Goal: Find specific page/section: Find specific page/section

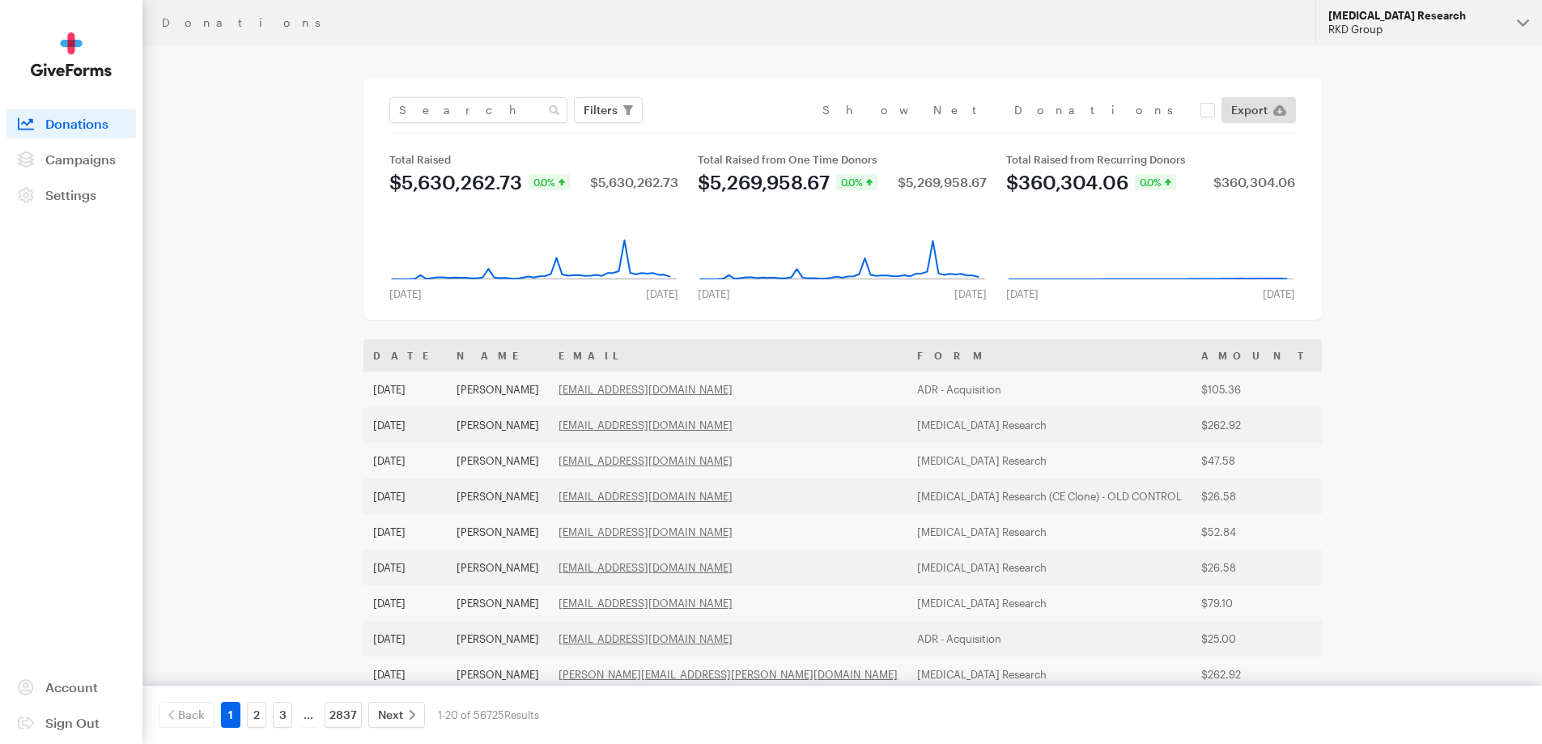
click at [1381, 31] on div "RKD Group" at bounding box center [1416, 30] width 176 height 14
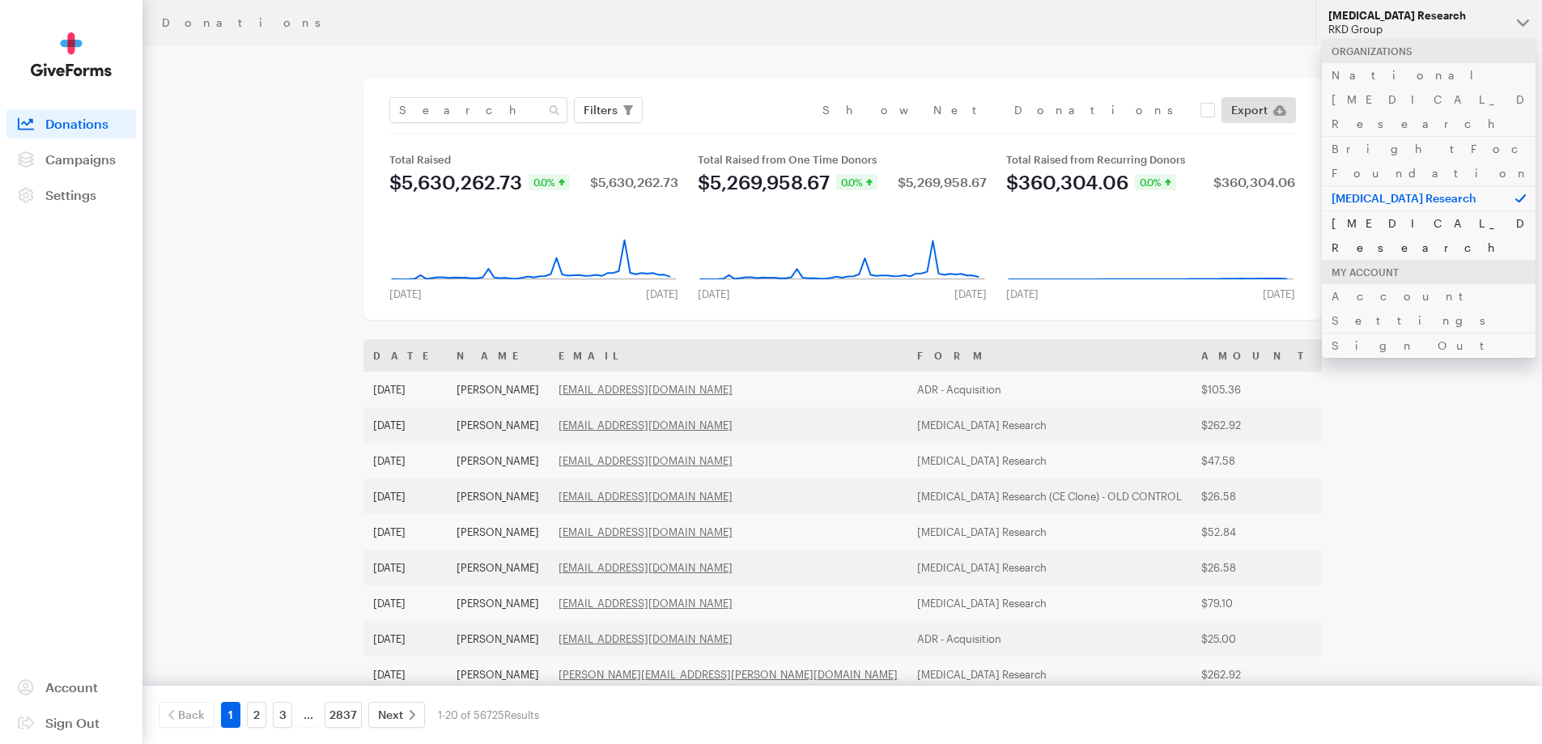
click at [1395, 210] on link "[MEDICAL_DATA] Research" at bounding box center [1429, 234] width 214 height 49
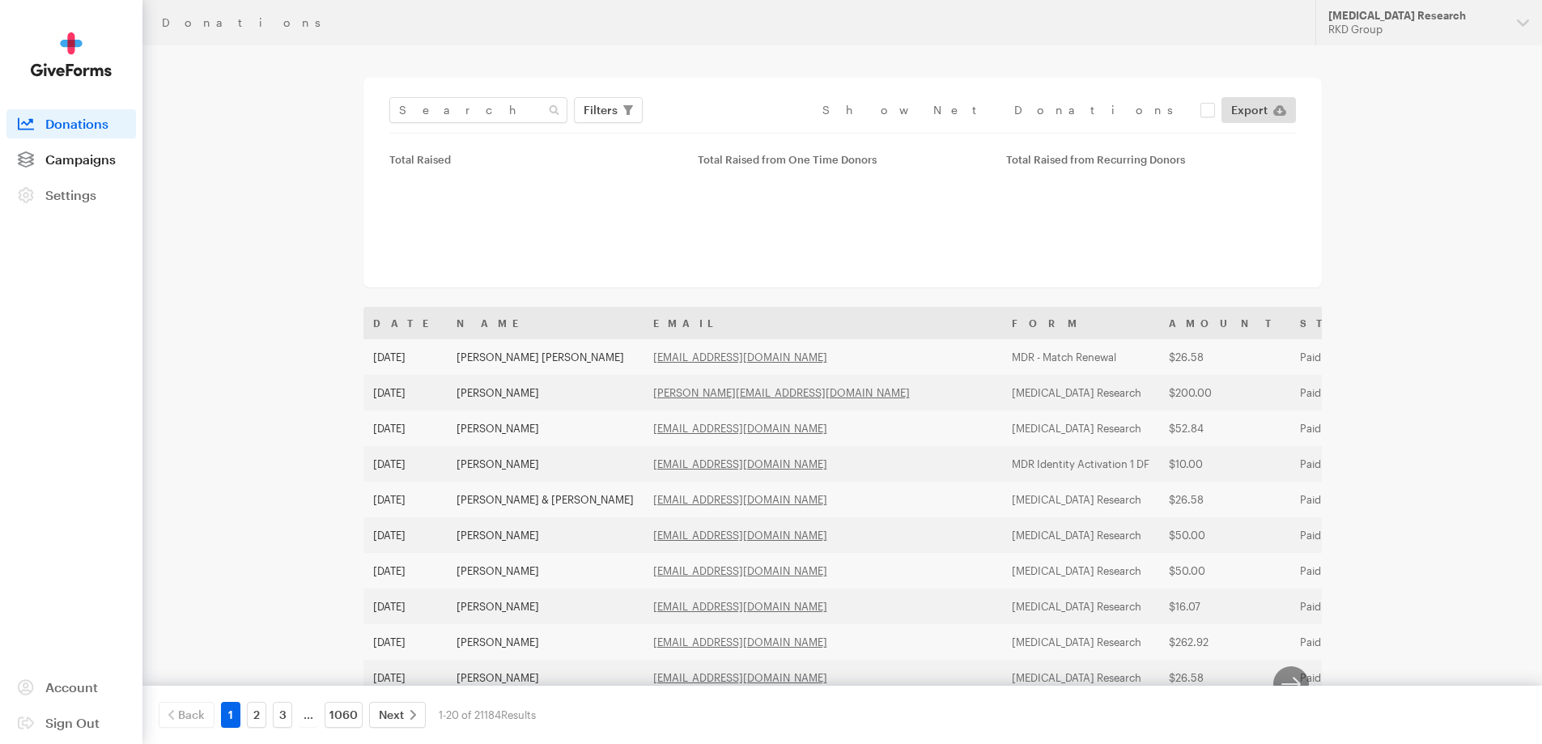
drag, startPoint x: 85, startPoint y: 158, endPoint x: 244, endPoint y: 223, distance: 171.6
click at [87, 158] on span "Campaigns" at bounding box center [80, 158] width 70 height 15
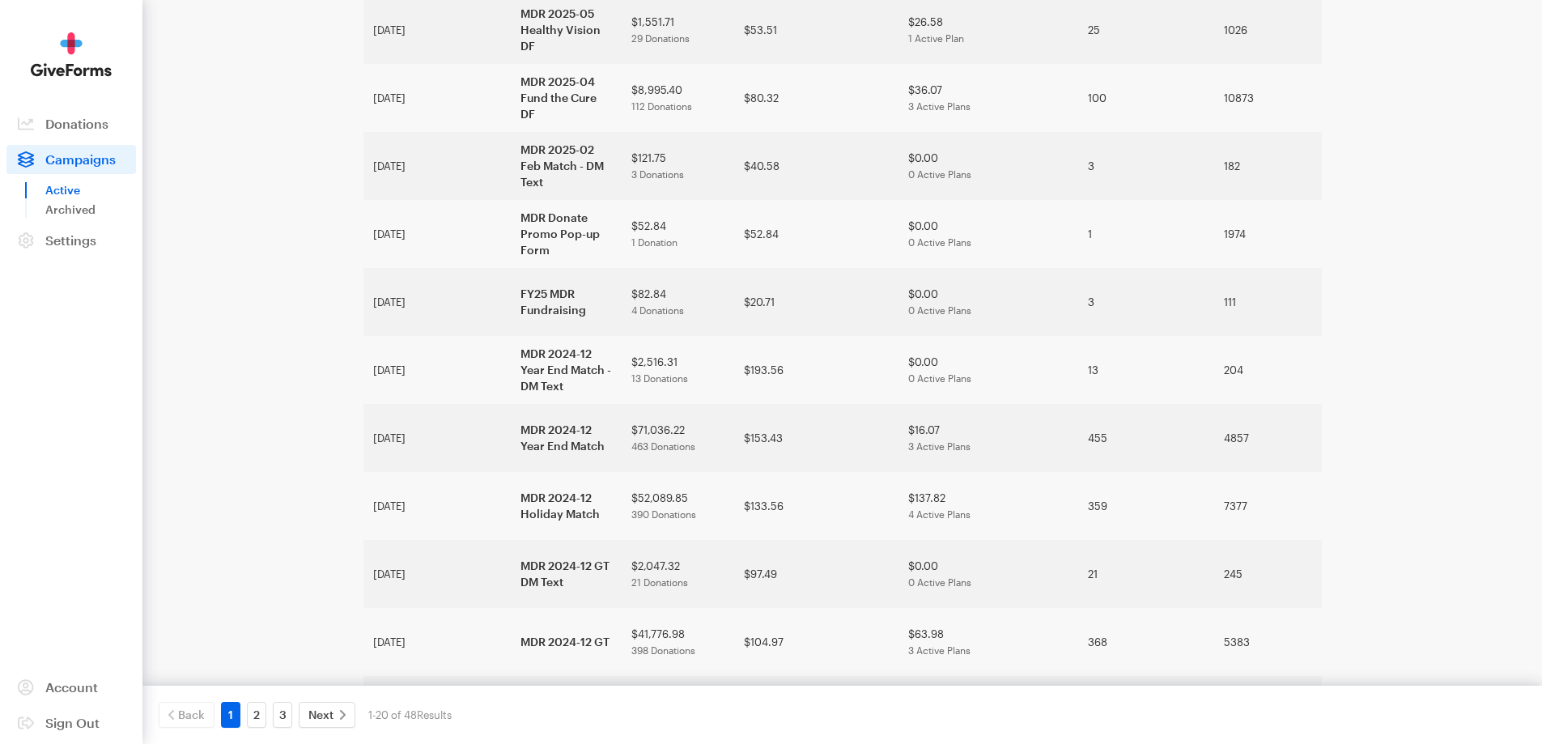
scroll to position [838, 0]
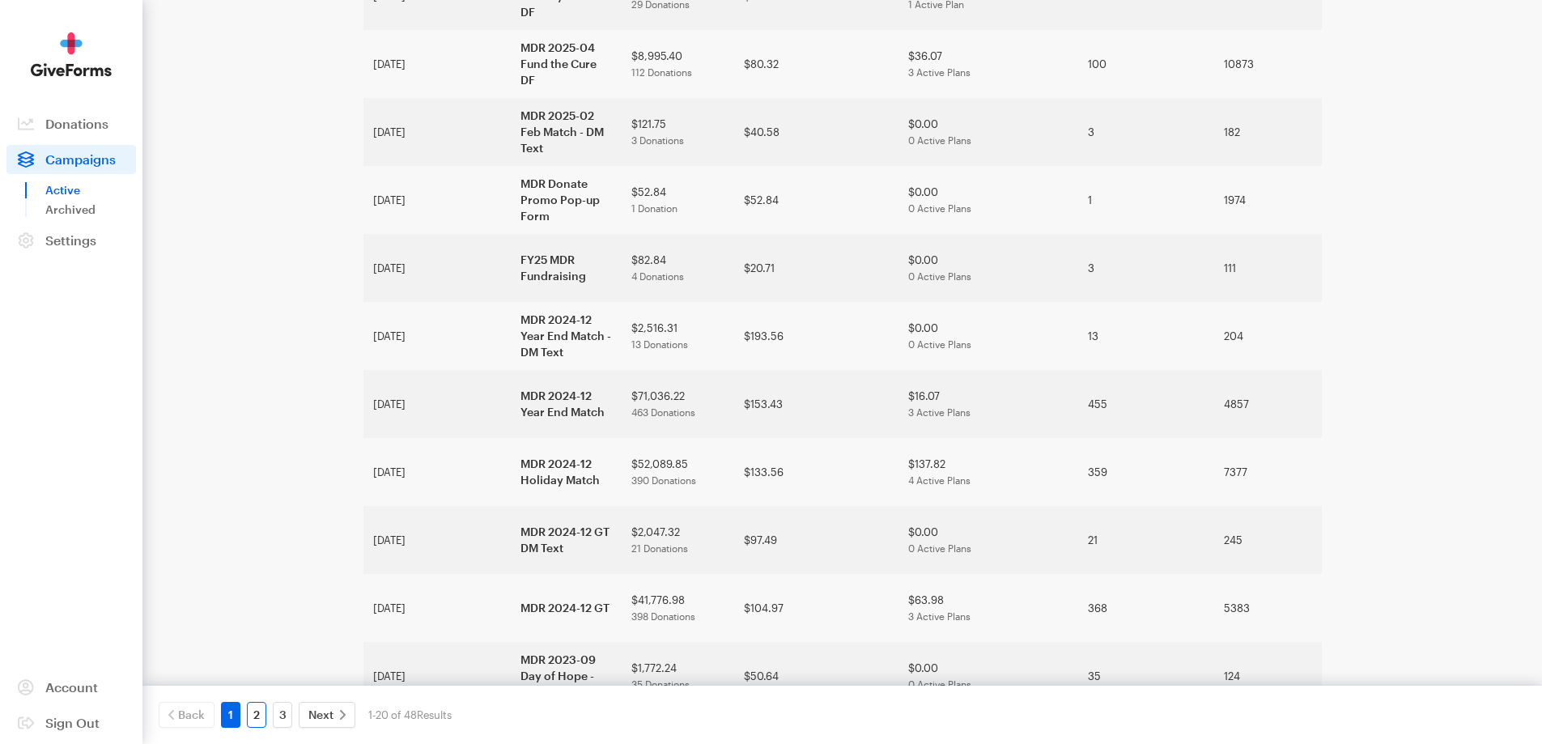
click at [251, 715] on link "2" at bounding box center [256, 715] width 19 height 26
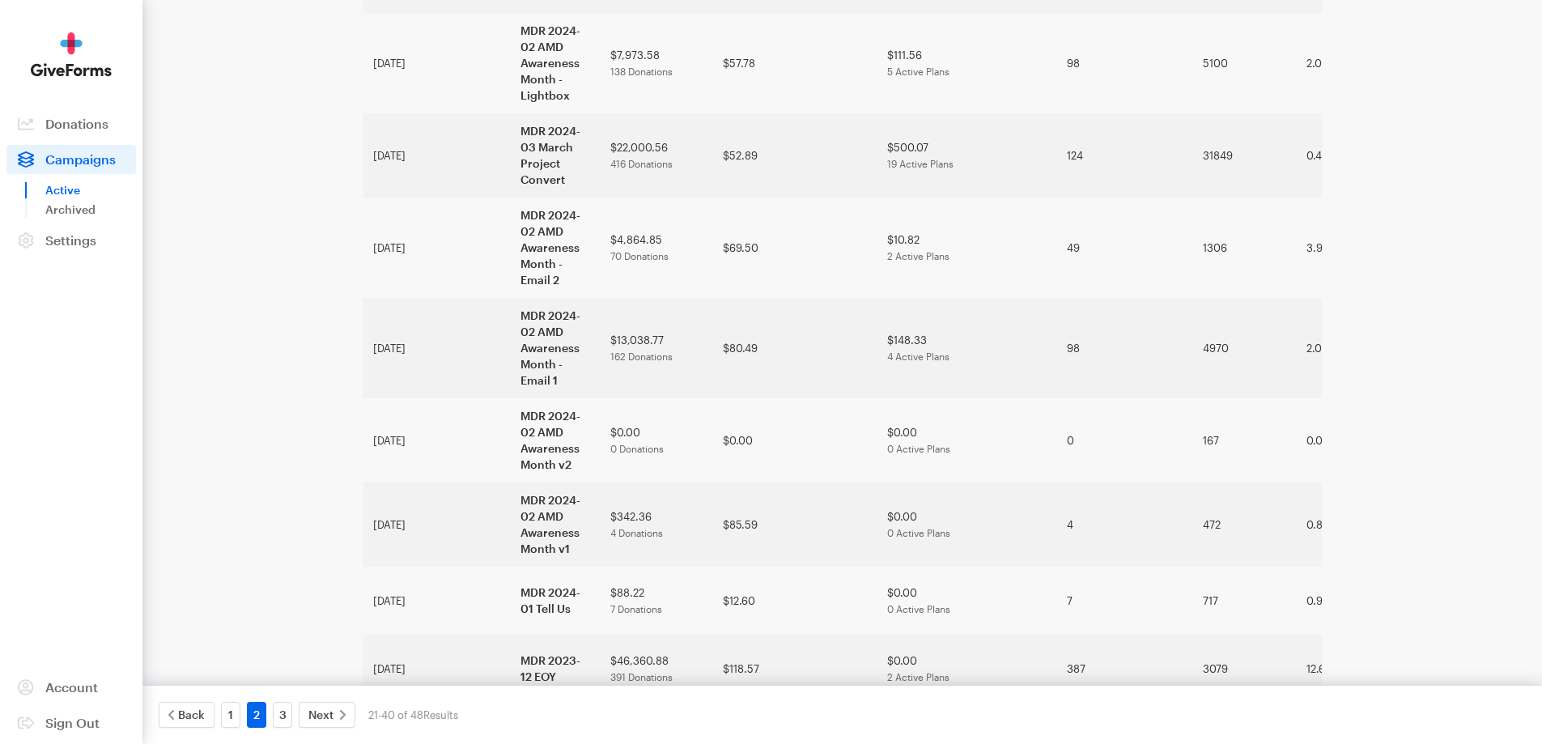
scroll to position [724, 0]
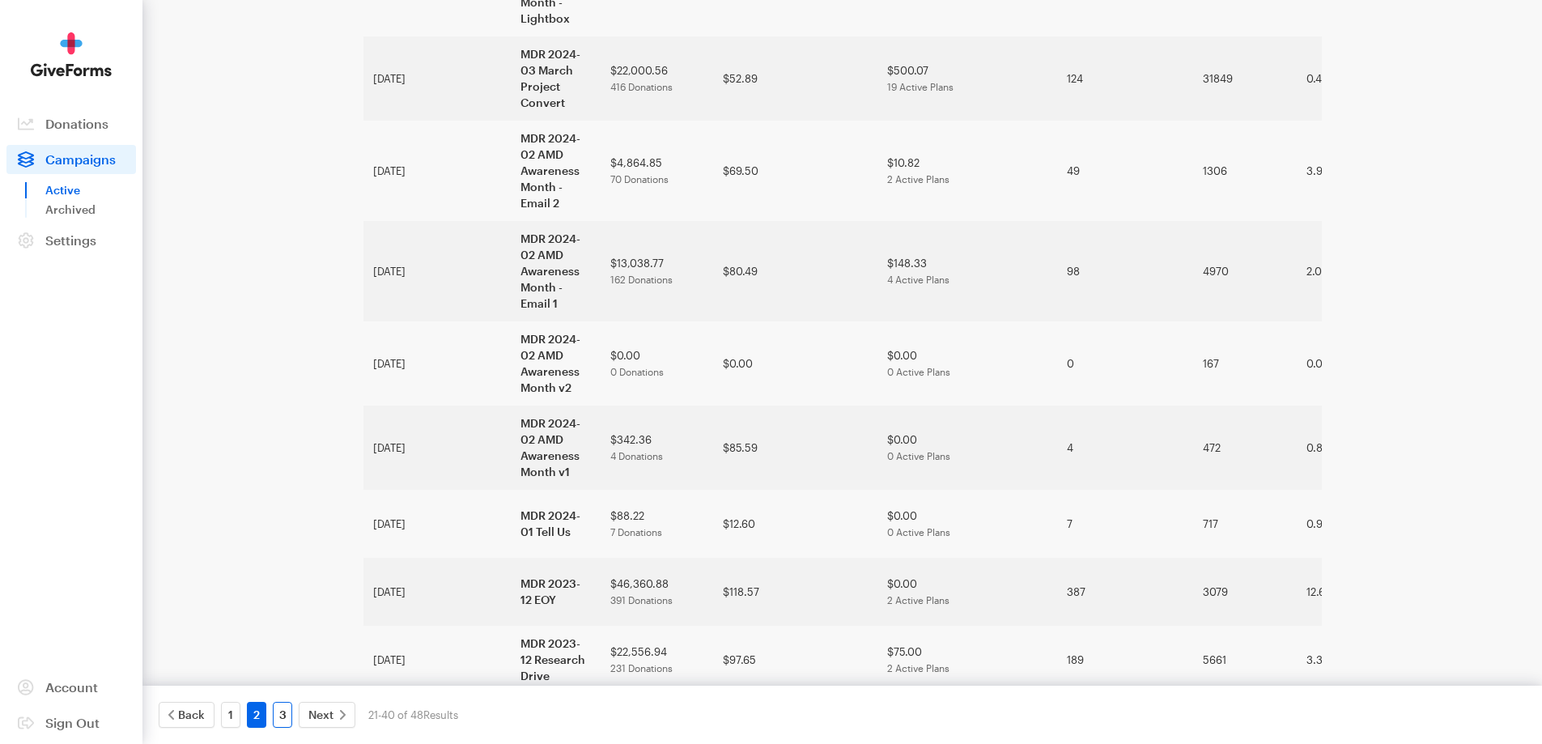
click at [288, 714] on link "3" at bounding box center [282, 715] width 19 height 26
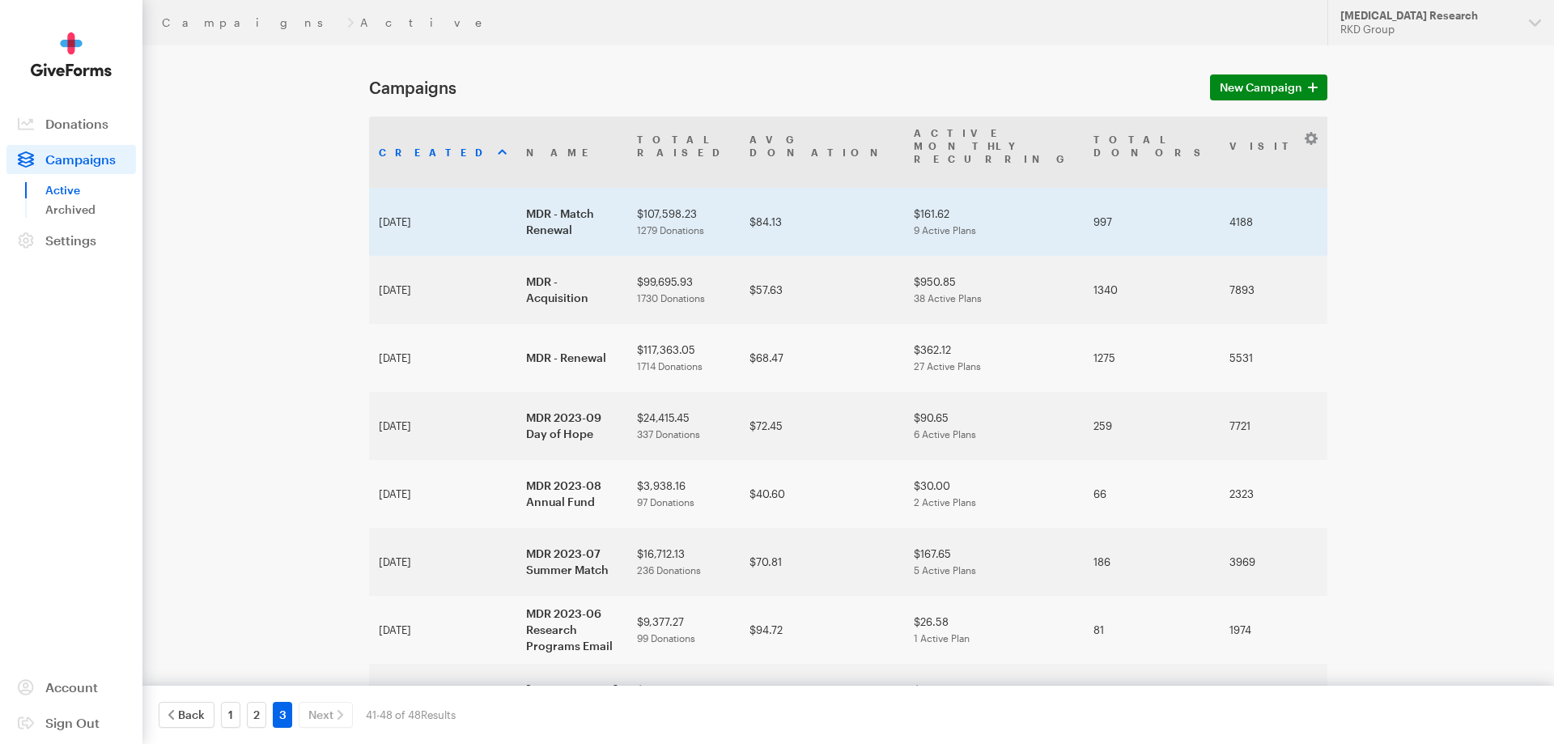
click at [516, 188] on td "MDR - Match Renewal" at bounding box center [571, 222] width 111 height 68
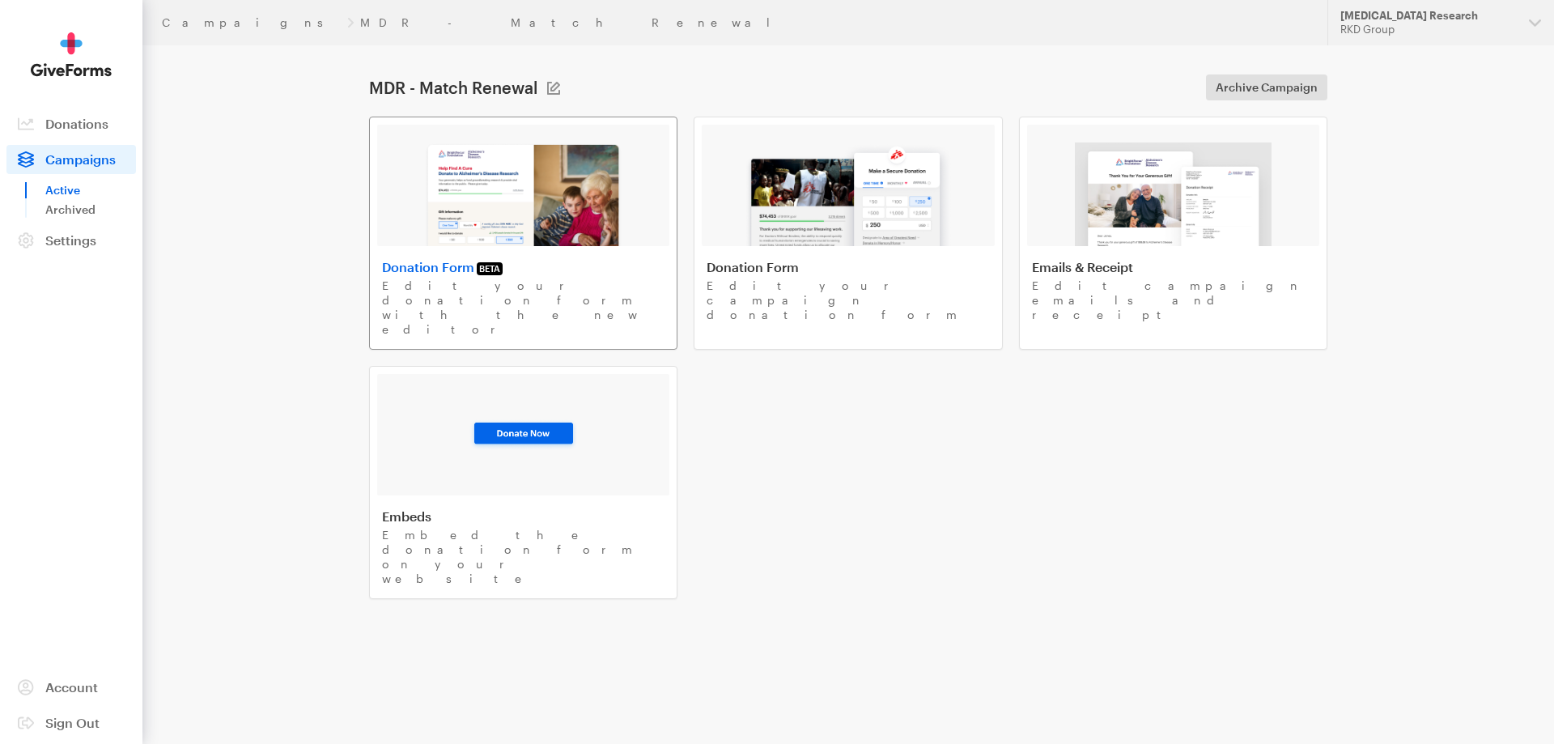
click at [425, 251] on link "Donation Form BETA Edit your donation form with the new editor" at bounding box center [523, 233] width 308 height 233
